Goal: Task Accomplishment & Management: Complete application form

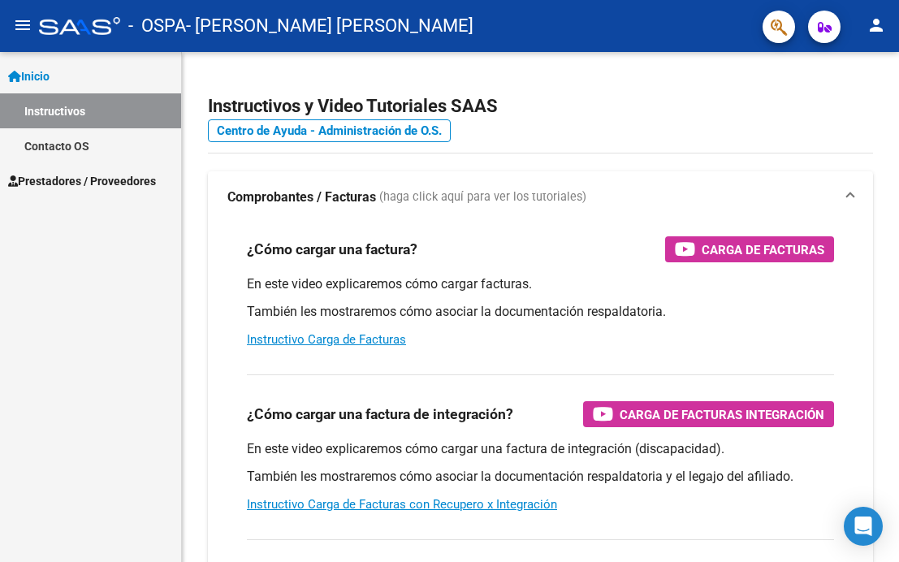
click at [110, 175] on span "Prestadores / Proveedores" at bounding box center [82, 181] width 148 height 18
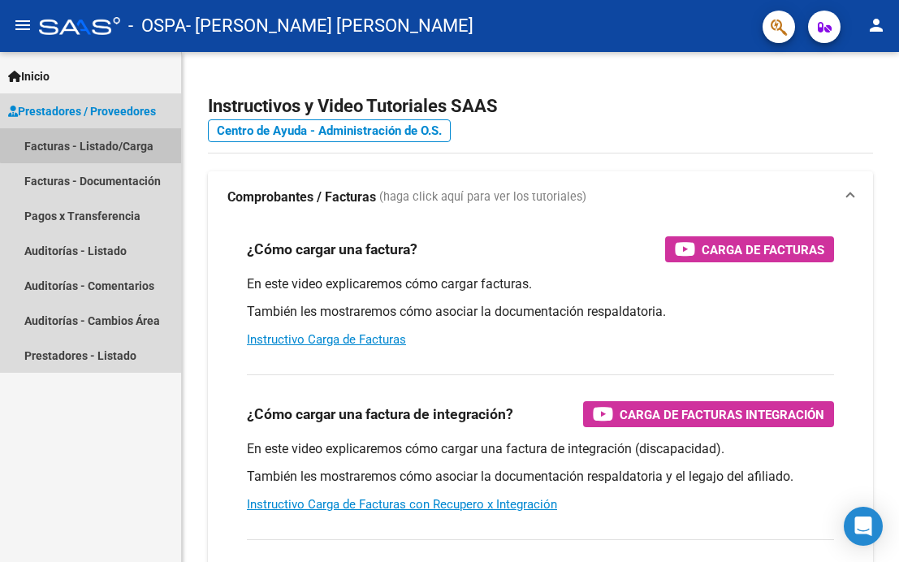
click at [97, 145] on link "Facturas - Listado/Carga" at bounding box center [90, 145] width 181 height 35
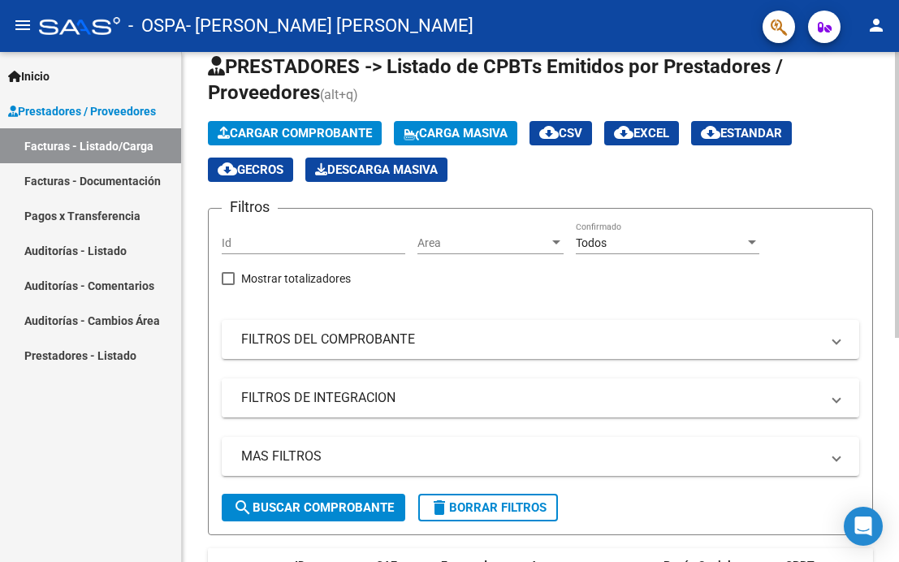
scroll to position [45, 0]
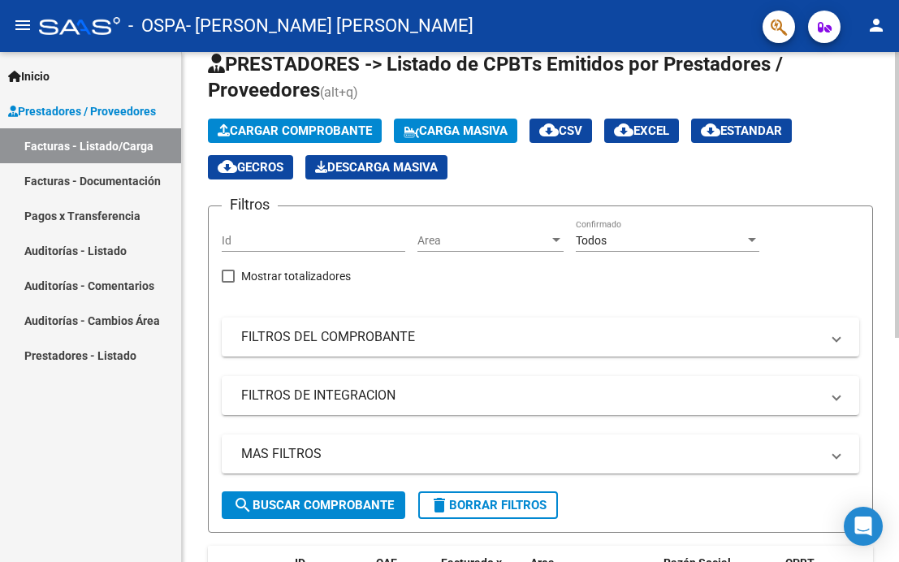
click at [283, 124] on span "Cargar Comprobante" at bounding box center [295, 130] width 154 height 15
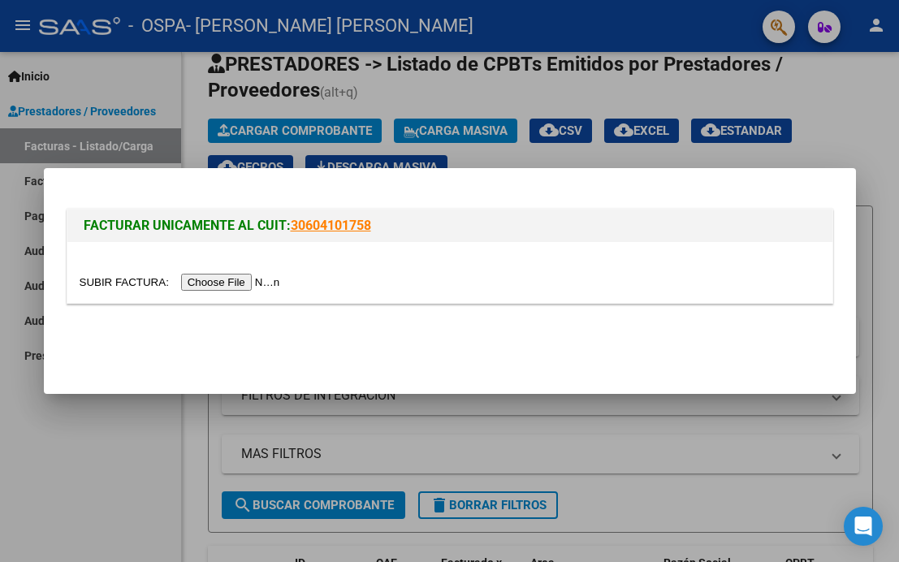
click at [210, 283] on input "file" at bounding box center [182, 282] width 205 height 17
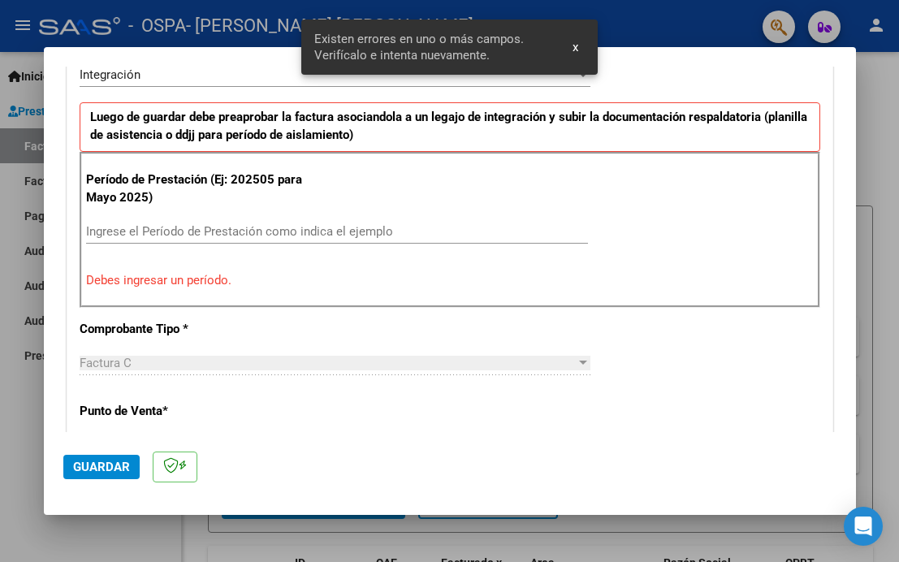
scroll to position [427, 0]
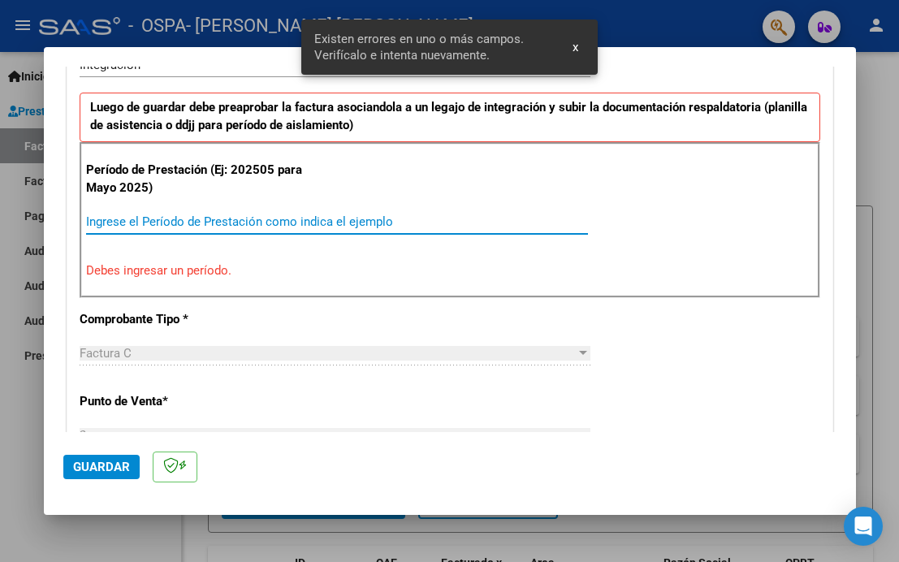
click at [305, 227] on input "Ingrese el Período de Prestación como indica el ejemplo" at bounding box center [337, 221] width 502 height 15
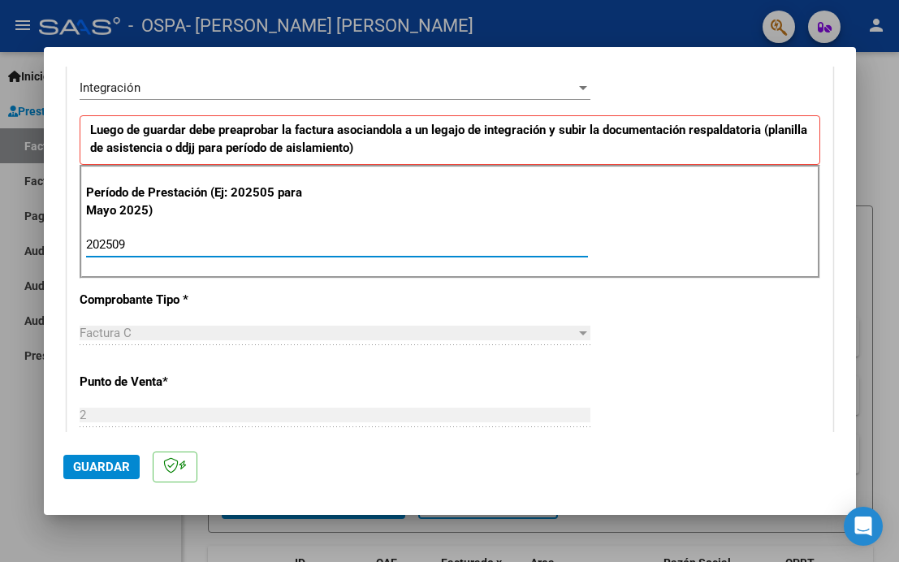
scroll to position [415, 0]
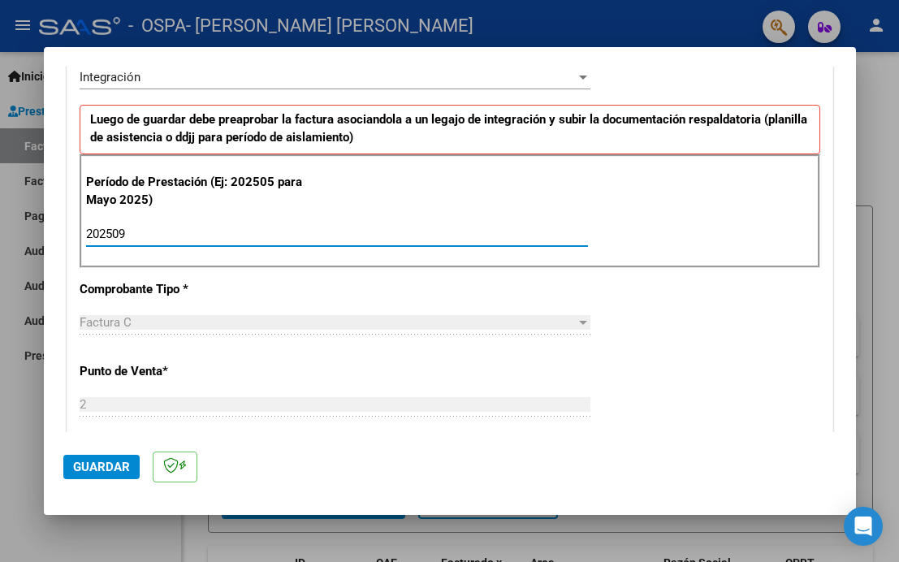
type input "202509"
click at [422, 298] on div "CUIT * 27-37369205-6 Ingresar CUIT ANALISIS PRESTADOR [PERSON_NAME] [PERSON_NAM…" at bounding box center [449, 466] width 765 height 1222
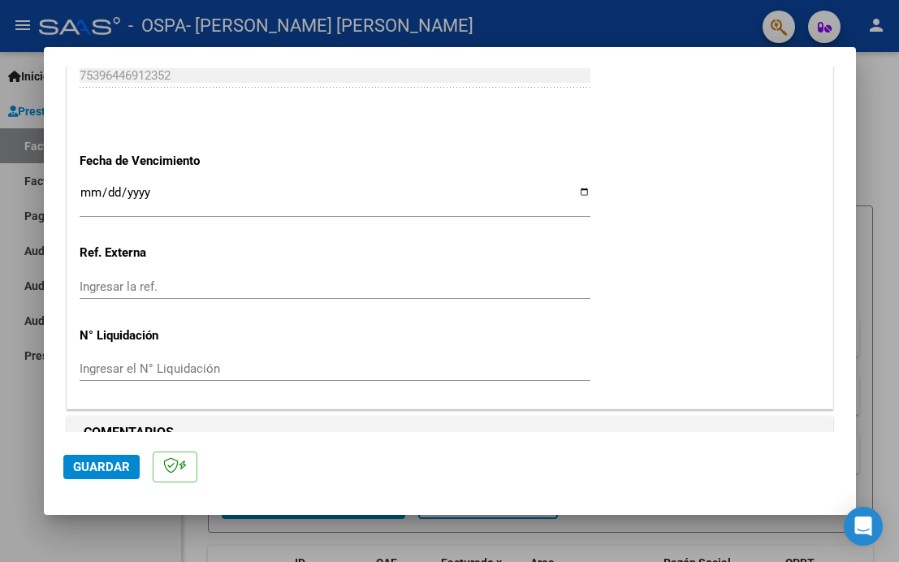
scroll to position [1113, 0]
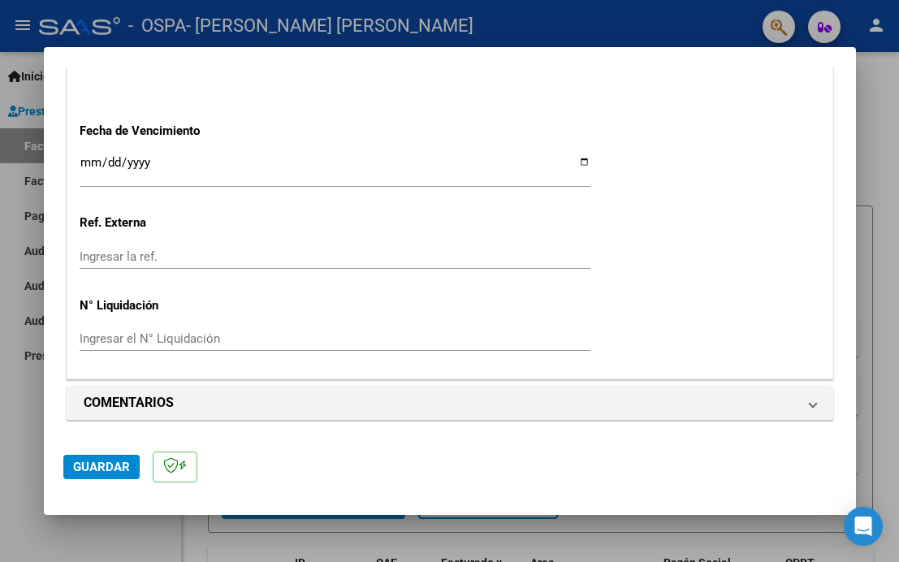
click at [108, 456] on button "Guardar" at bounding box center [101, 467] width 76 height 24
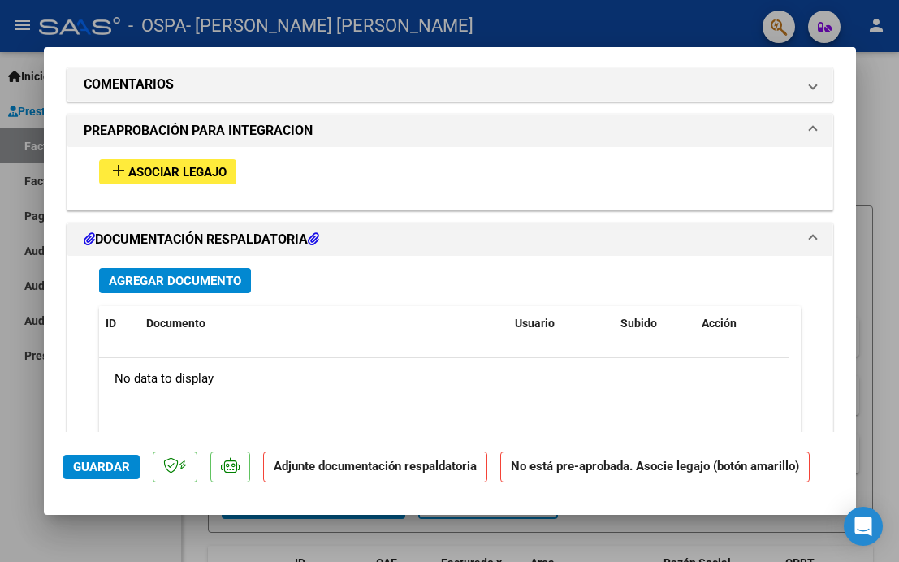
scroll to position [1311, 0]
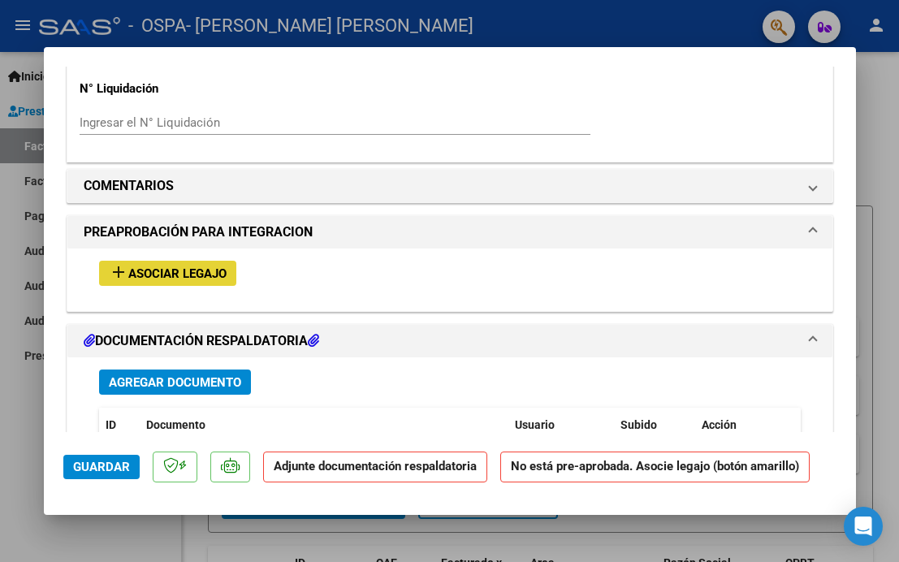
click at [184, 274] on span "Asociar Legajo" at bounding box center [177, 273] width 98 height 15
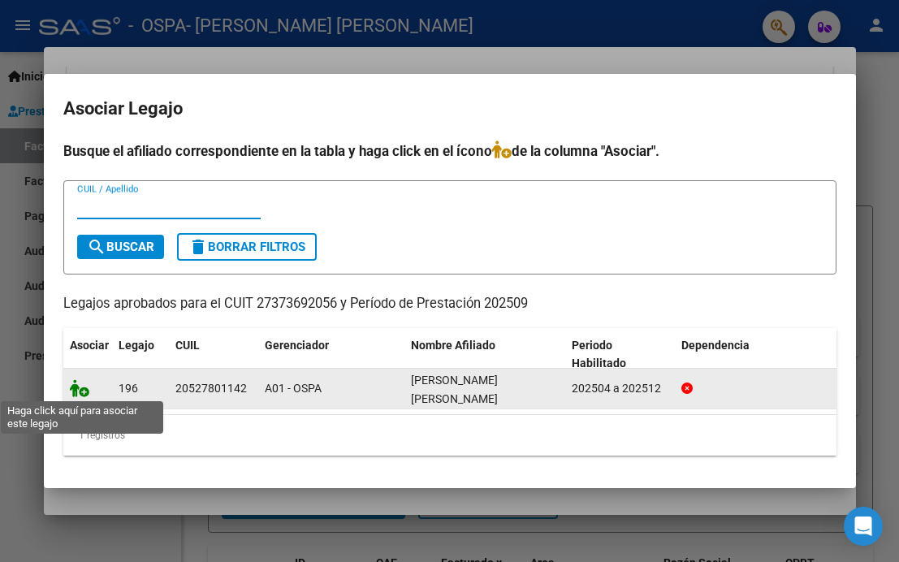
click at [84, 392] on icon at bounding box center [79, 388] width 19 height 18
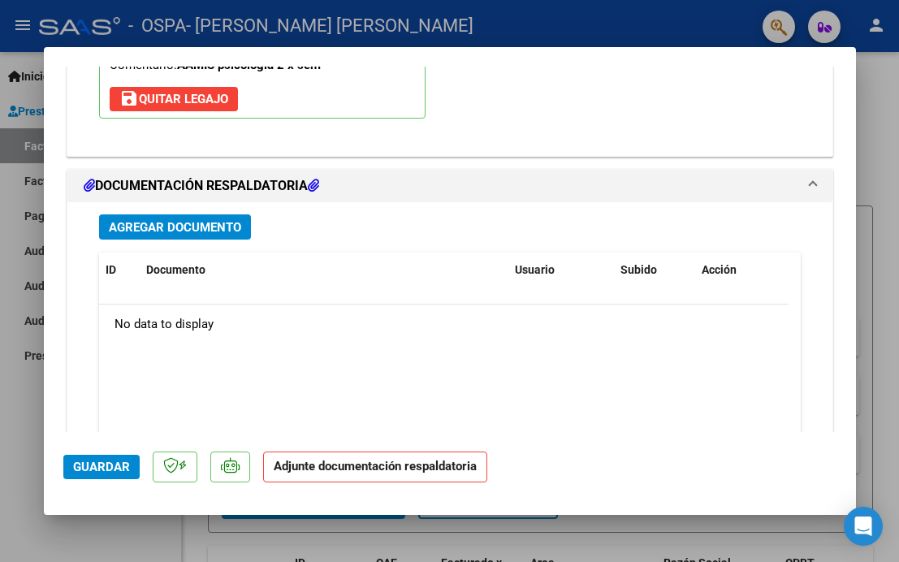
scroll to position [1721, 0]
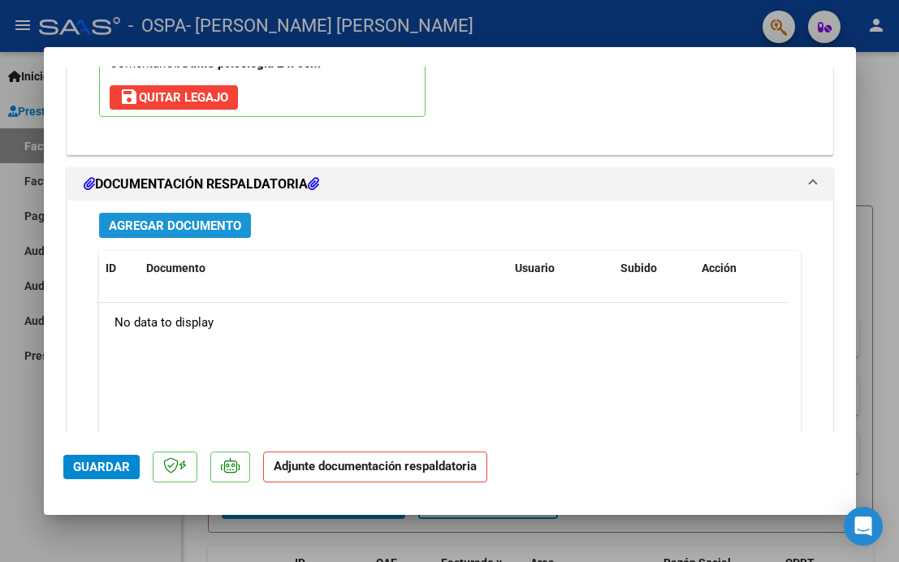
click at [134, 222] on span "Agregar Documento" at bounding box center [175, 225] width 132 height 15
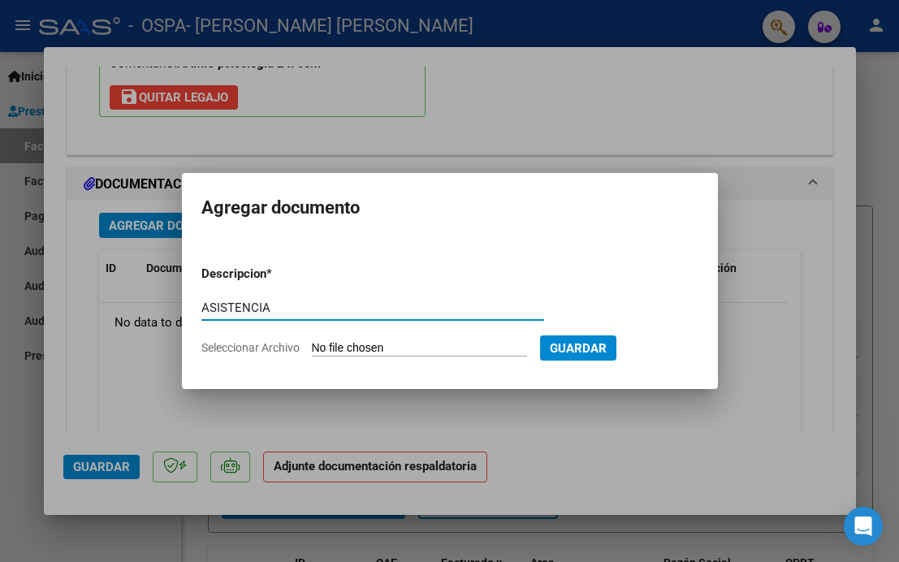
type input "ASISTENCIA"
click at [396, 351] on input "Seleccionar Archivo" at bounding box center [419, 348] width 215 height 15
type input "C:\fakepath\ASIST [PERSON_NAME] [DATE] PSICO.pdf"
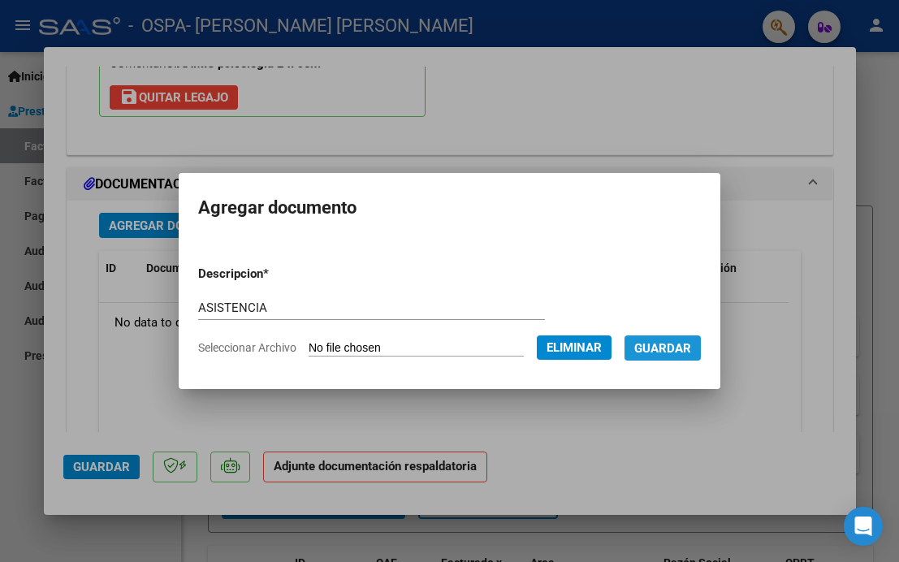
click at [684, 348] on span "Guardar" at bounding box center [662, 348] width 57 height 15
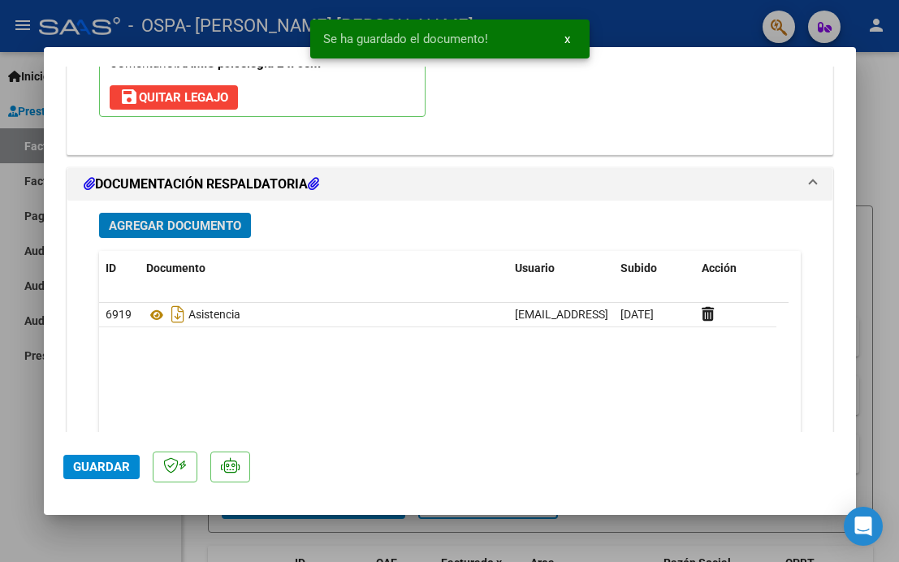
scroll to position [1835, 0]
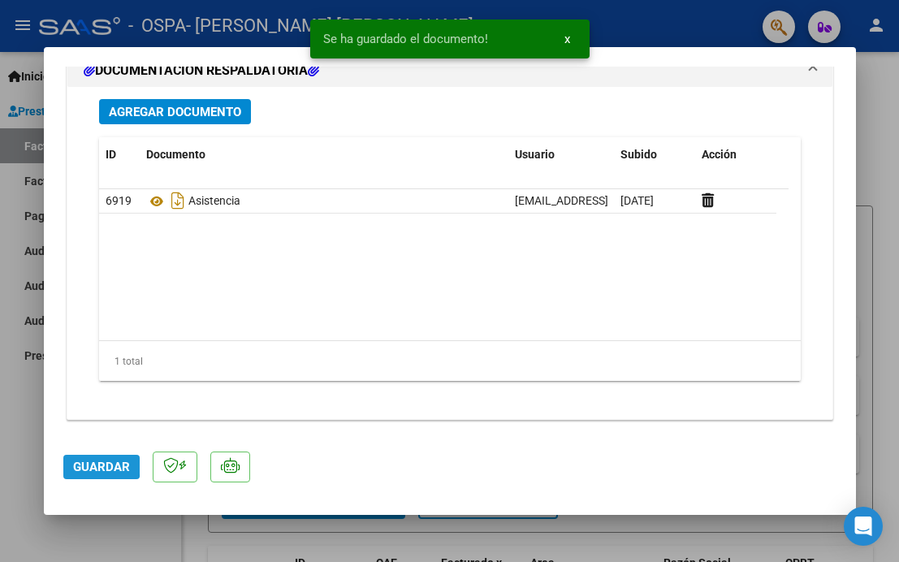
click at [89, 464] on span "Guardar" at bounding box center [101, 467] width 57 height 15
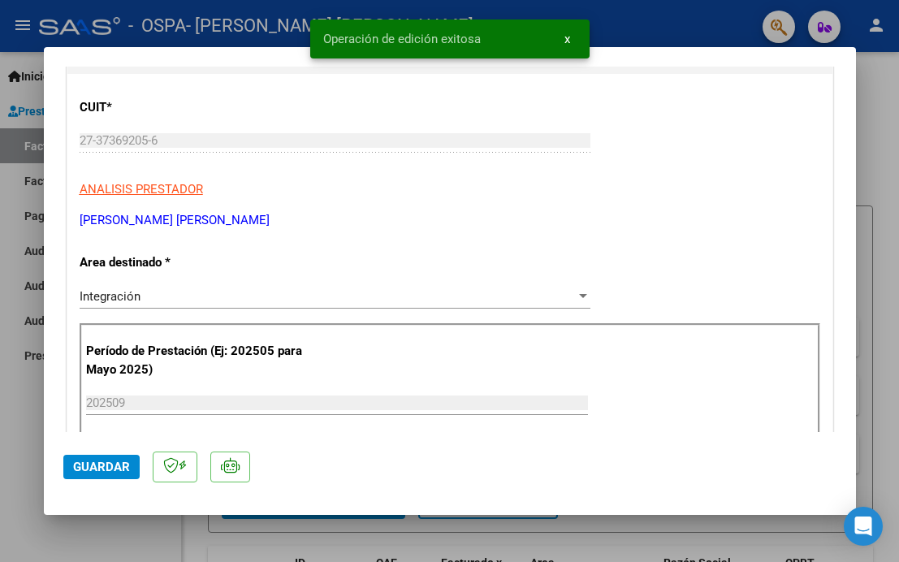
scroll to position [0, 0]
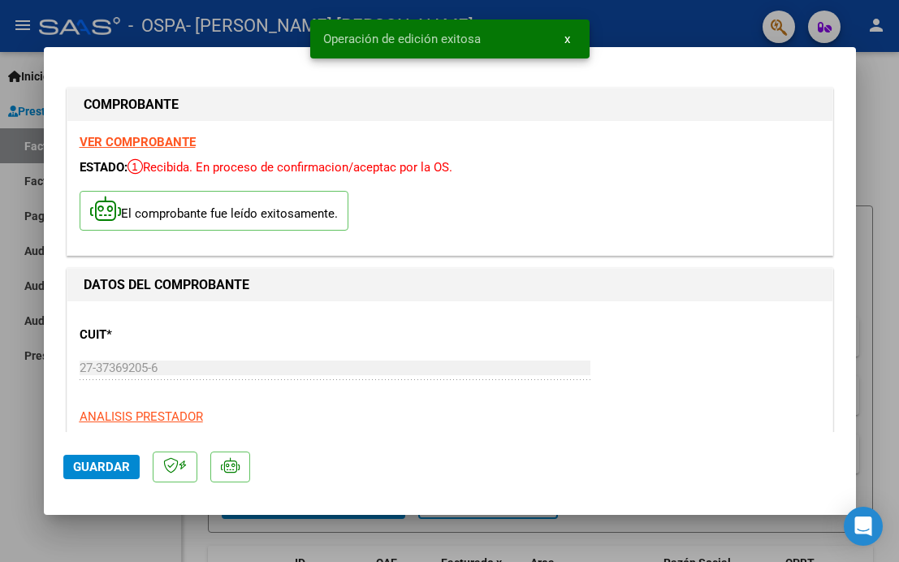
click at [663, 30] on div at bounding box center [449, 281] width 899 height 562
type input "$ 0,00"
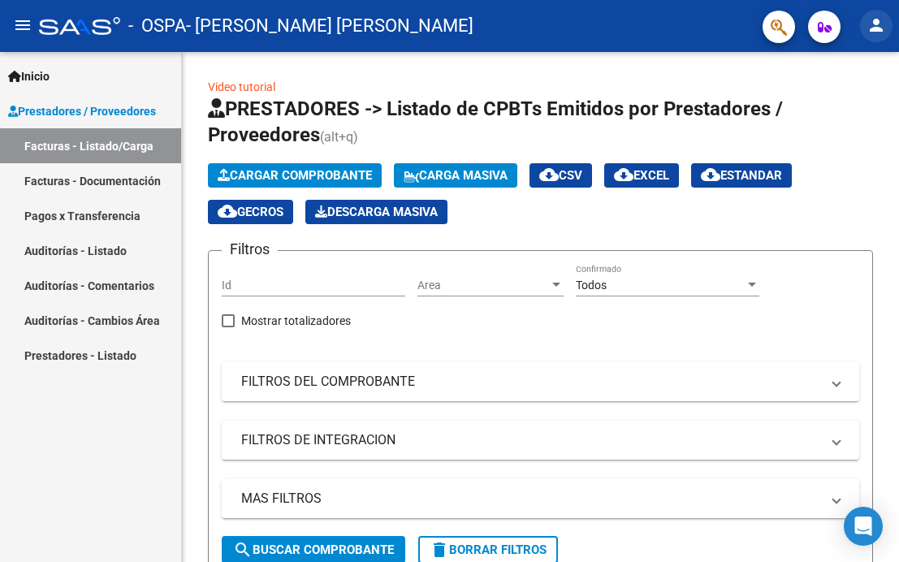
click at [870, 31] on mat-icon "person" at bounding box center [875, 24] width 19 height 19
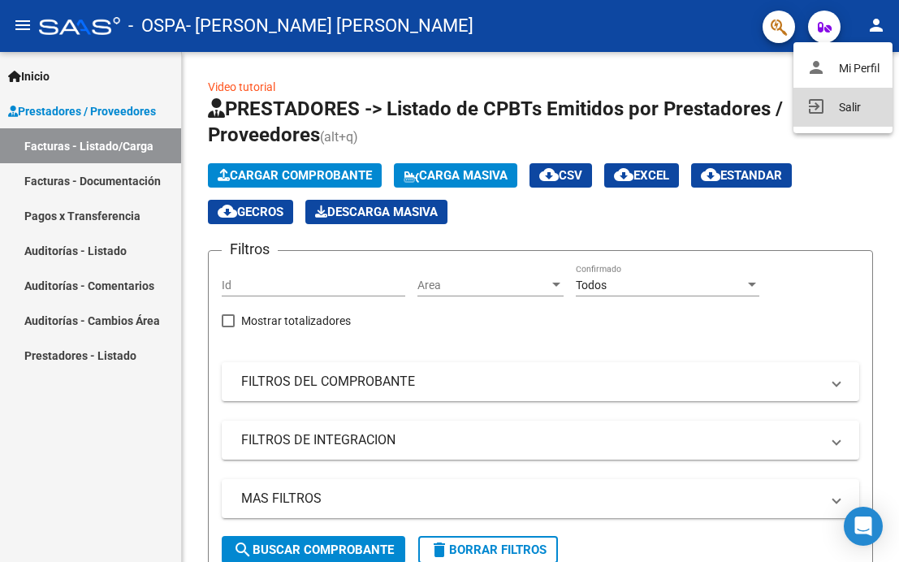
click at [850, 113] on button "exit_to_app Salir" at bounding box center [842, 107] width 99 height 39
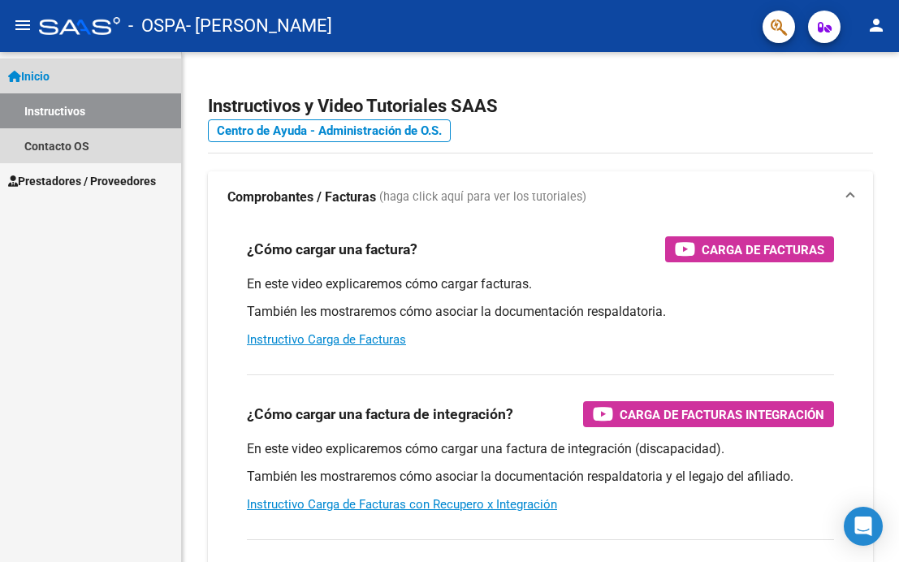
click at [100, 106] on link "Instructivos" at bounding box center [90, 110] width 181 height 35
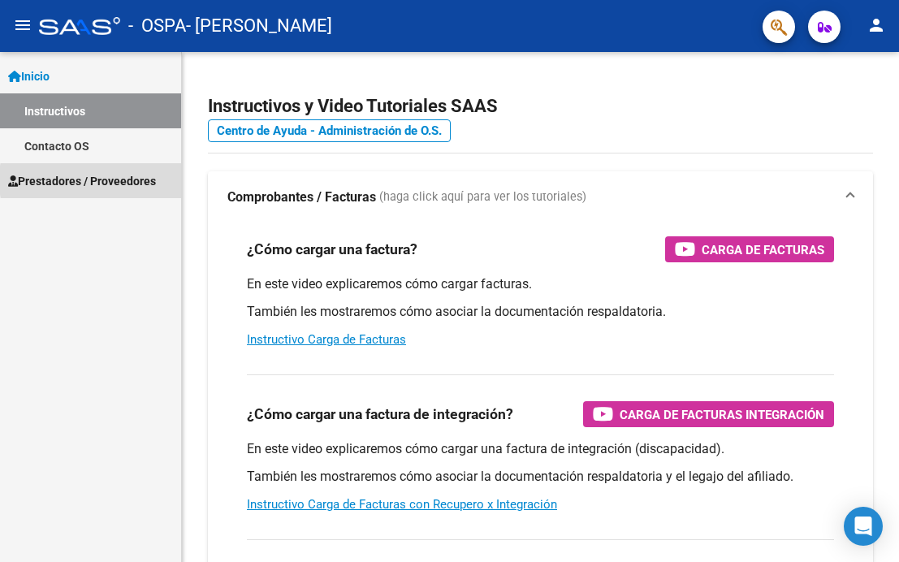
click at [132, 180] on span "Prestadores / Proveedores" at bounding box center [82, 181] width 148 height 18
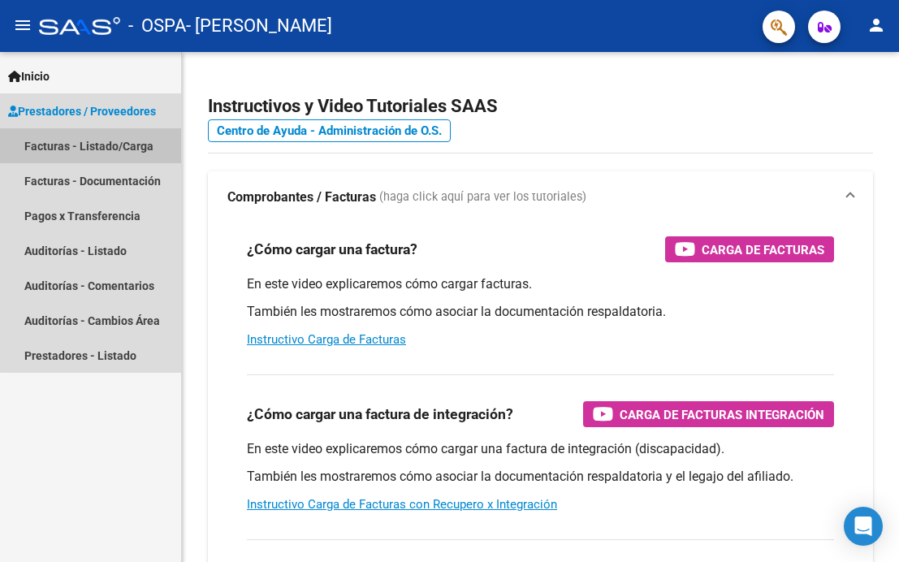
click at [121, 153] on link "Facturas - Listado/Carga" at bounding box center [90, 145] width 181 height 35
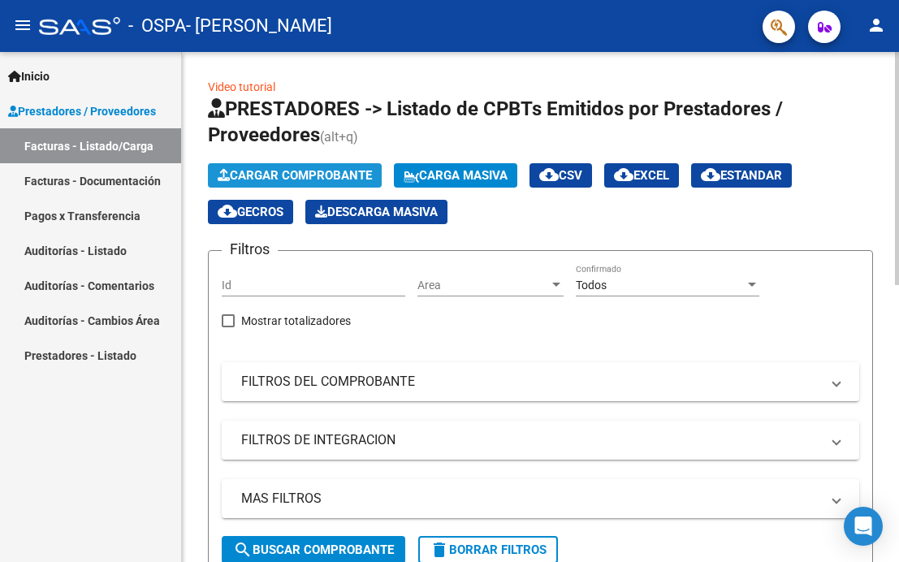
click at [275, 176] on span "Cargar Comprobante" at bounding box center [295, 175] width 154 height 15
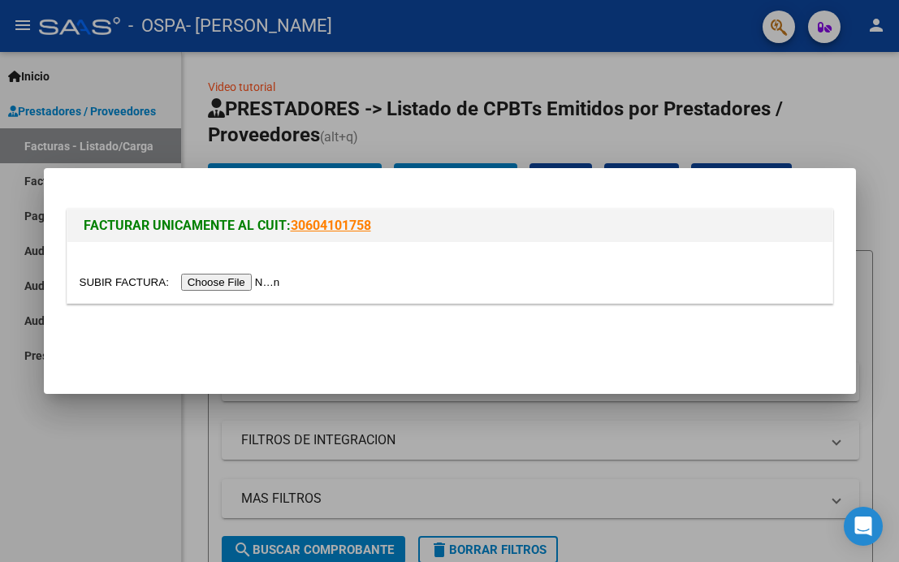
click at [246, 279] on input "file" at bounding box center [182, 282] width 205 height 17
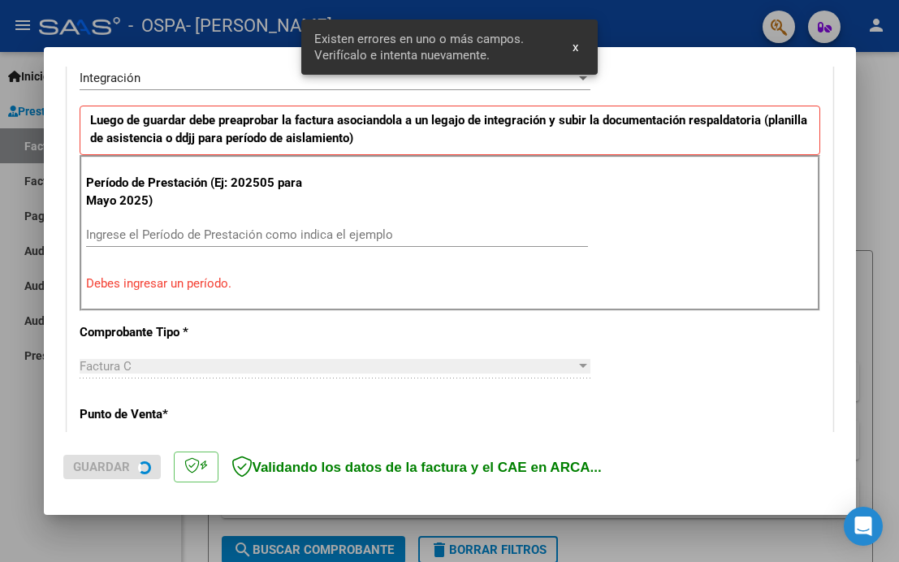
scroll to position [428, 0]
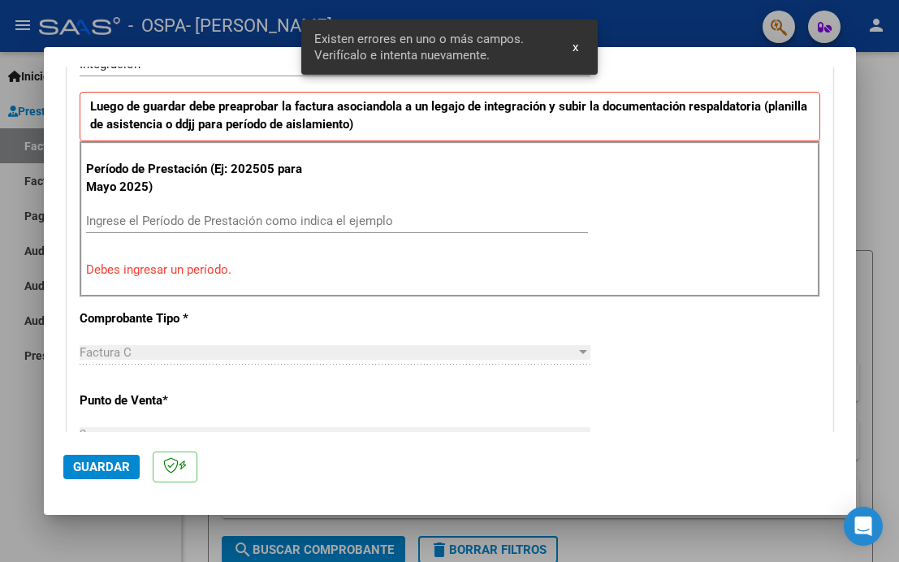
click at [270, 224] on input "Ingrese el Período de Prestación como indica el ejemplo" at bounding box center [337, 221] width 502 height 15
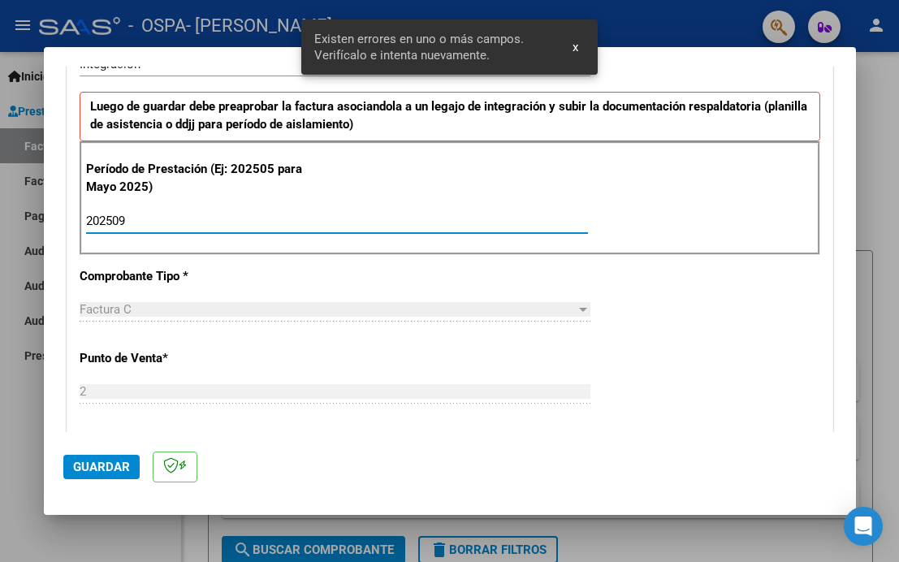
type input "202509"
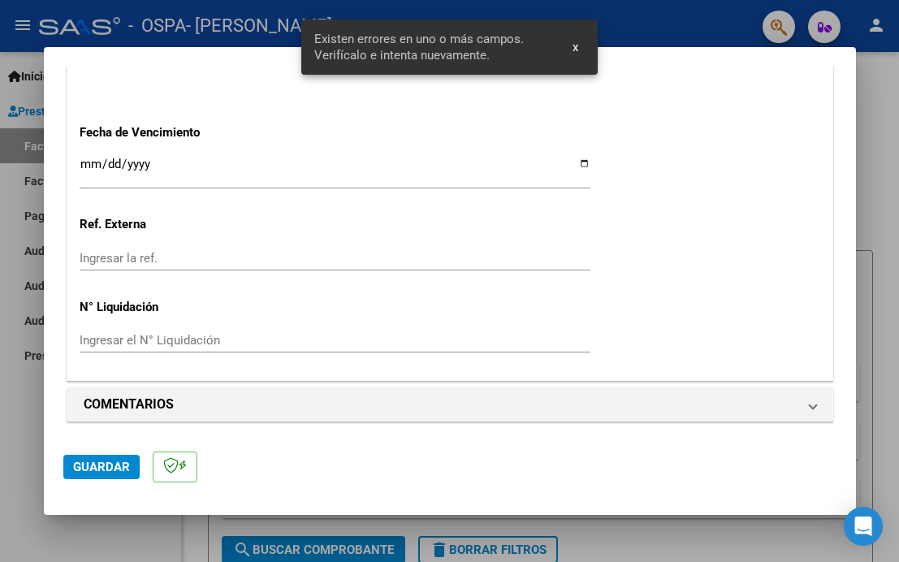
scroll to position [1113, 0]
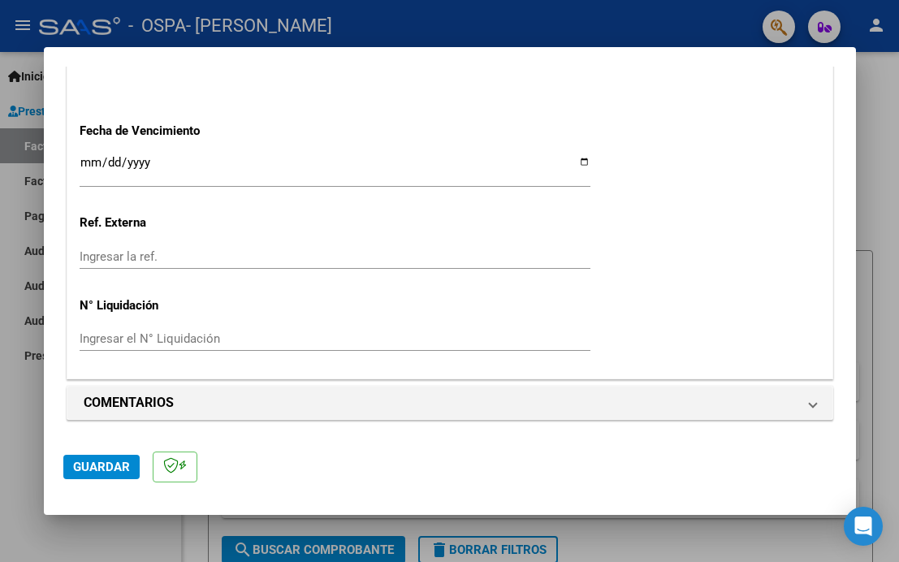
click at [115, 472] on span "Guardar" at bounding box center [101, 467] width 57 height 15
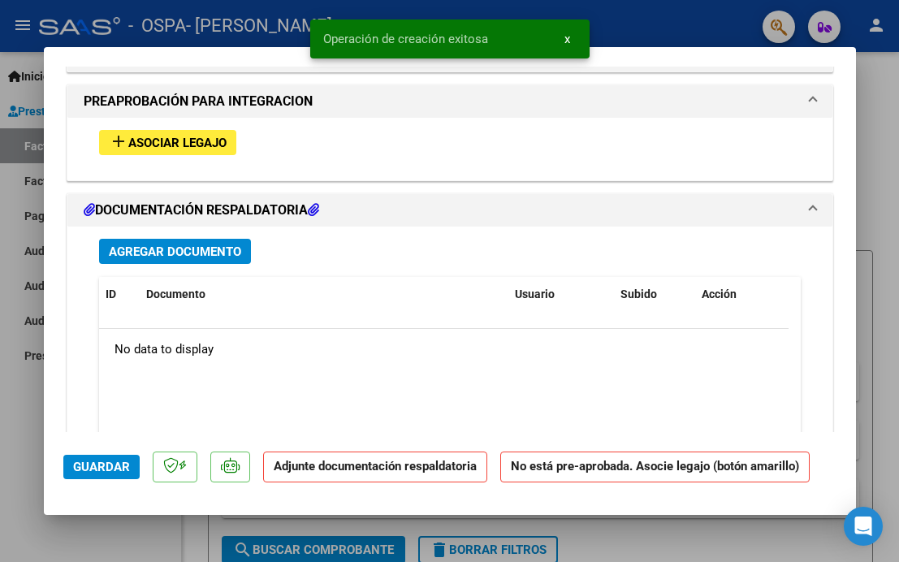
scroll to position [1445, 0]
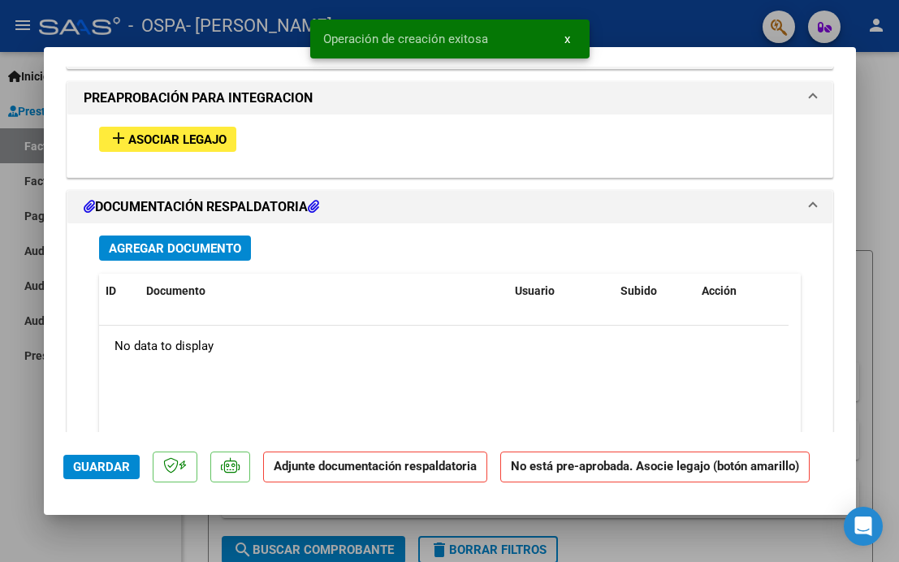
click at [169, 138] on span "Asociar Legajo" at bounding box center [177, 139] width 98 height 15
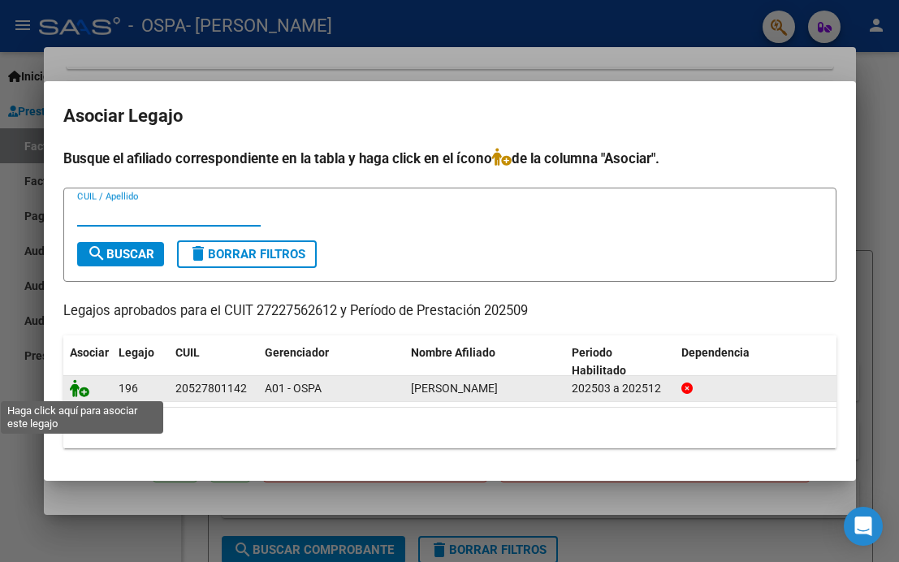
click at [83, 391] on icon at bounding box center [79, 388] width 19 height 18
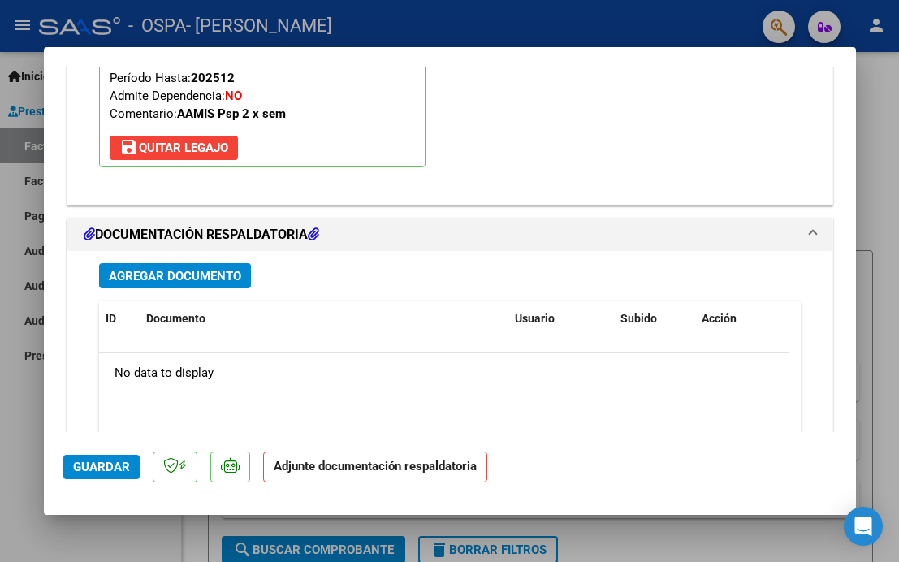
scroll to position [1835, 0]
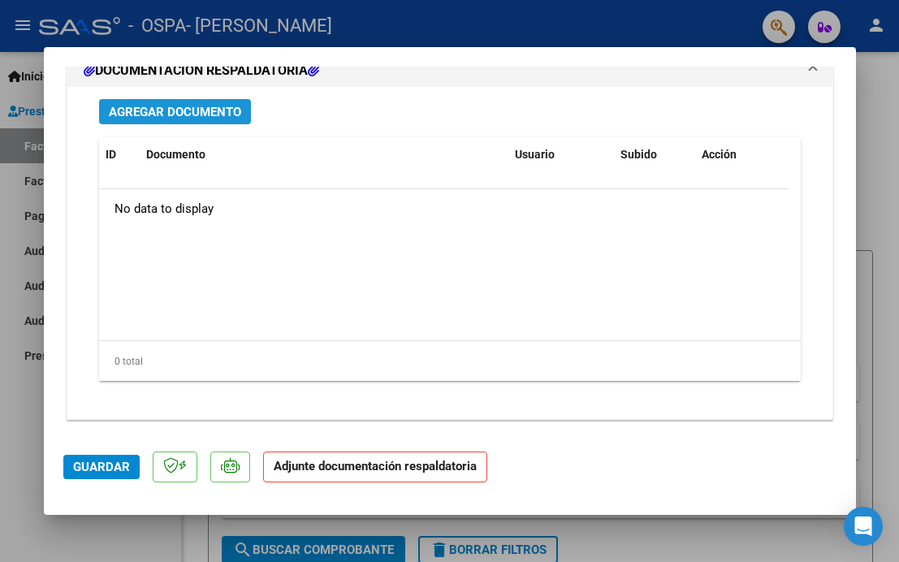
click at [192, 112] on span "Agregar Documento" at bounding box center [175, 112] width 132 height 15
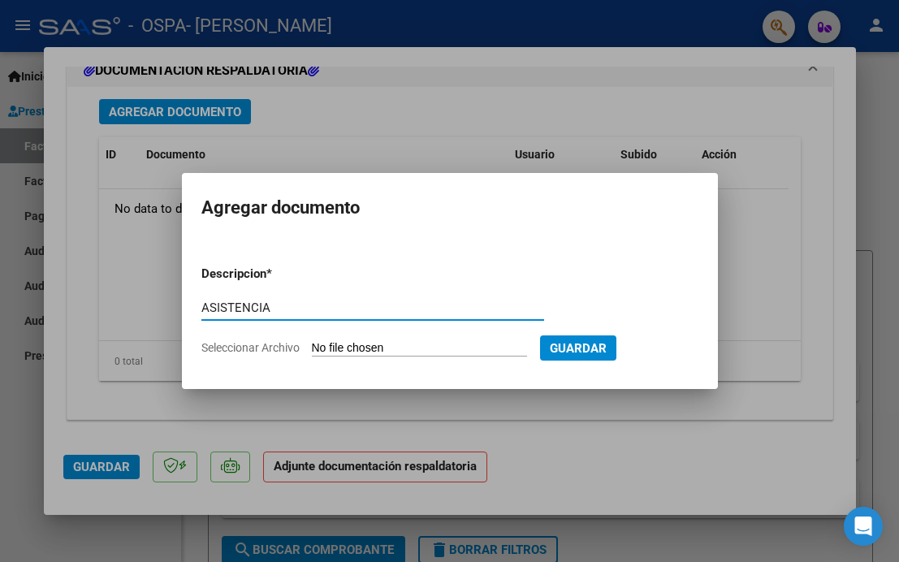
type input "ASISTENCIA"
click at [423, 350] on input "Seleccionar Archivo" at bounding box center [419, 348] width 215 height 15
type input "C:\fakepath\ASIST SANTIAGO SEPT 25 PSP.pdf"
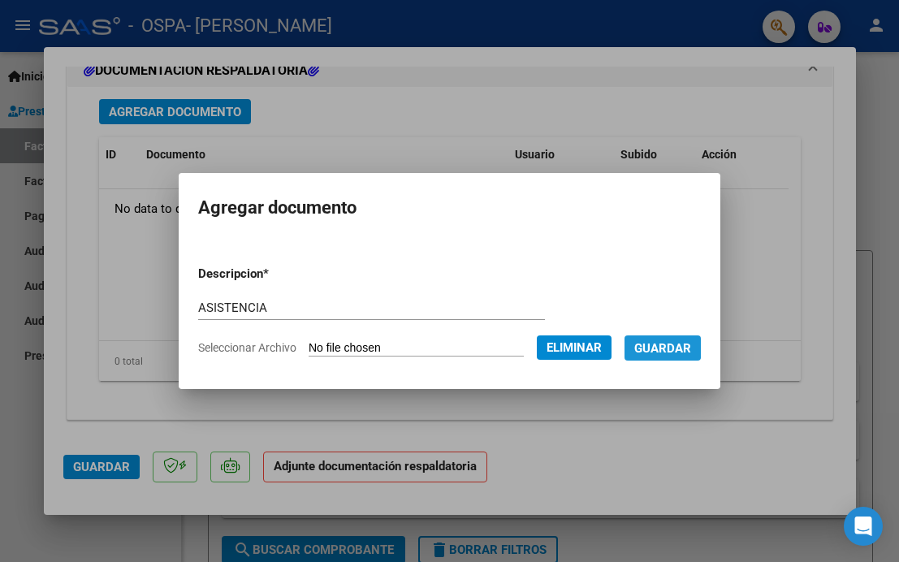
click at [665, 343] on span "Guardar" at bounding box center [662, 348] width 57 height 15
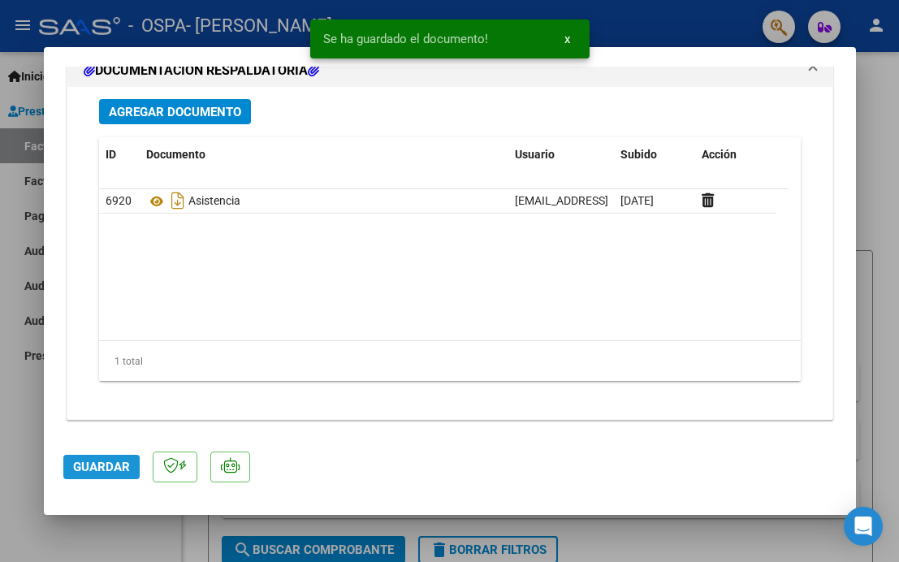
click at [90, 469] on span "Guardar" at bounding box center [101, 467] width 57 height 15
click at [279, 32] on div at bounding box center [449, 281] width 899 height 562
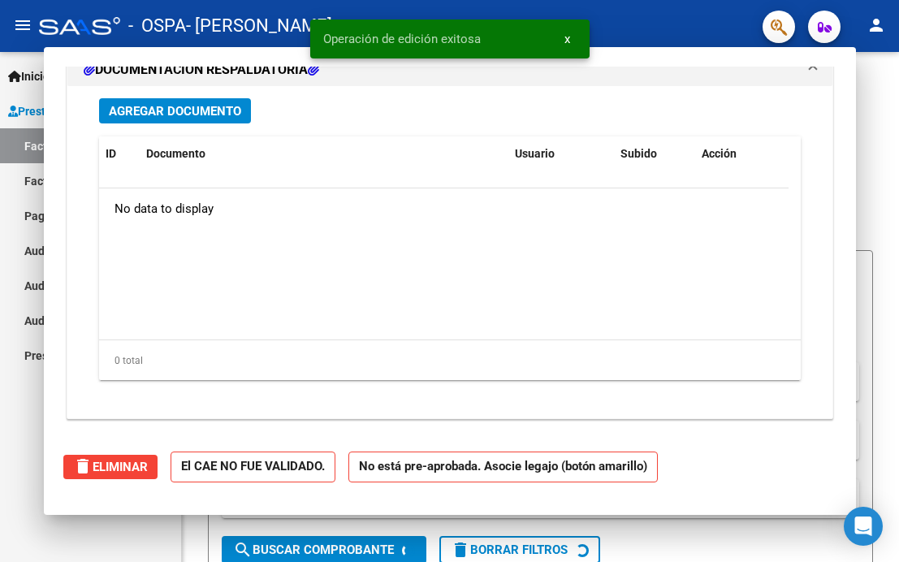
scroll to position [0, 0]
